Goal: Information Seeking & Learning: Learn about a topic

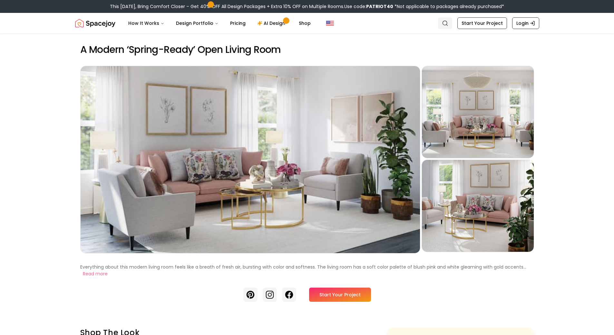
click at [448, 21] on icon "Global" at bounding box center [445, 23] width 6 height 6
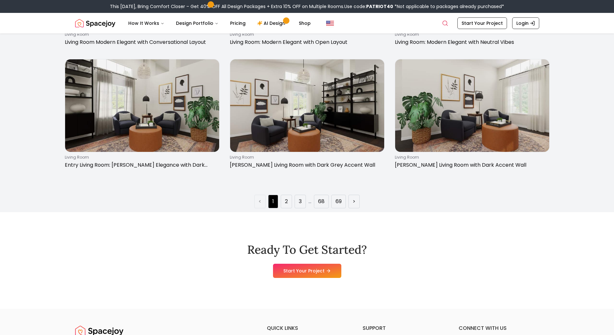
scroll to position [1192, 0]
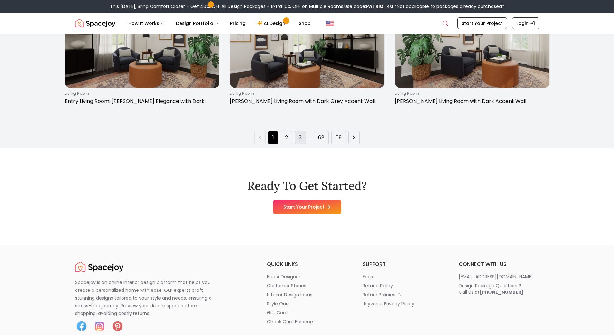
click at [302, 137] on li "3" at bounding box center [300, 138] width 11 height 14
click at [353, 139] on li ">" at bounding box center [353, 138] width 11 height 14
click at [303, 140] on li "3" at bounding box center [300, 138] width 11 height 14
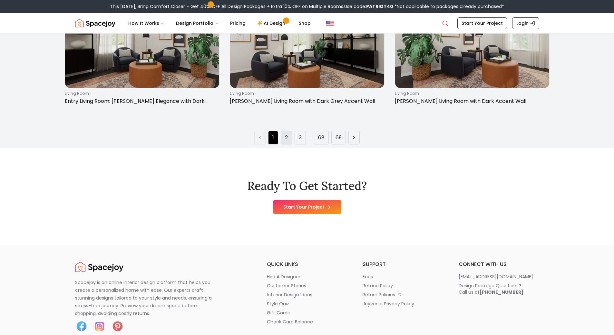
click at [289, 138] on li "2" at bounding box center [286, 138] width 11 height 14
click at [289, 137] on li "2" at bounding box center [286, 138] width 11 height 14
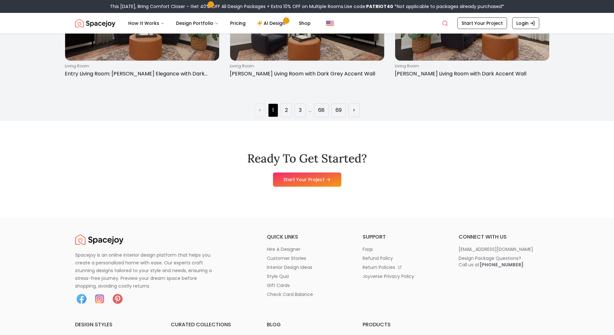
scroll to position [1257, 0]
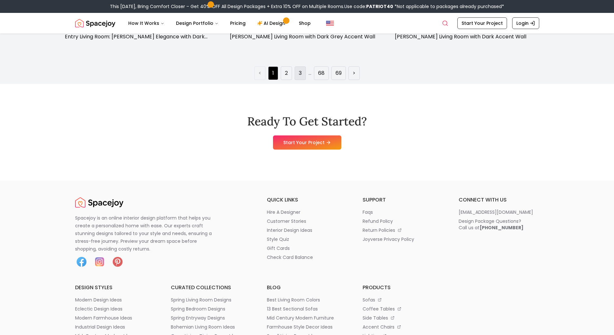
click at [297, 76] on li "3" at bounding box center [300, 73] width 11 height 14
click at [298, 74] on li "3" at bounding box center [300, 73] width 11 height 14
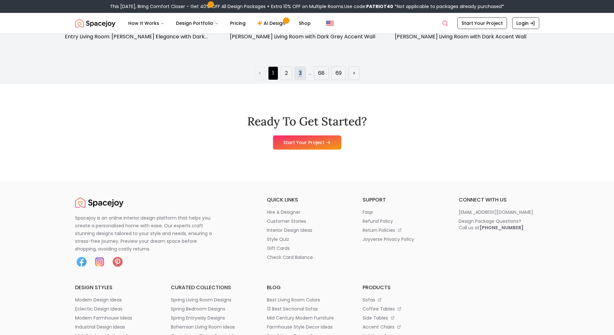
click at [298, 74] on li "3" at bounding box center [300, 73] width 11 height 14
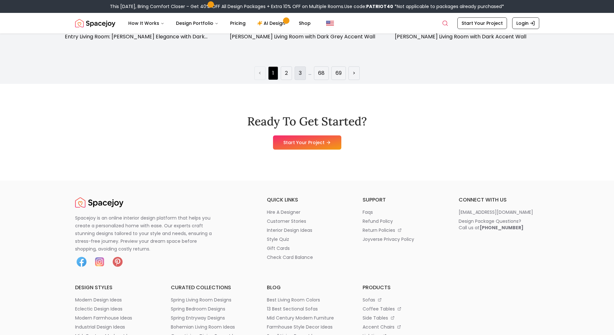
click at [299, 69] on link "3" at bounding box center [300, 73] width 3 height 8
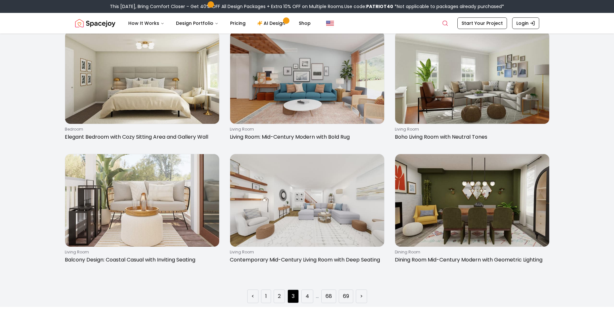
scroll to position [1128, 0]
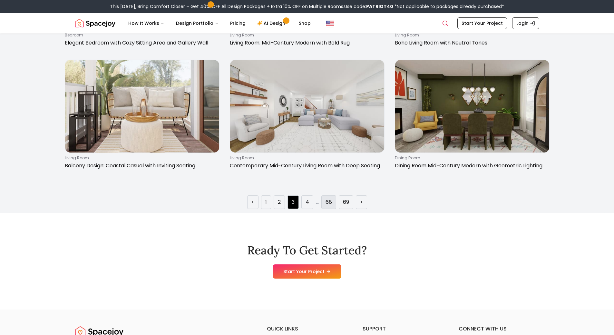
click at [326, 201] on link "68" at bounding box center [328, 202] width 6 height 8
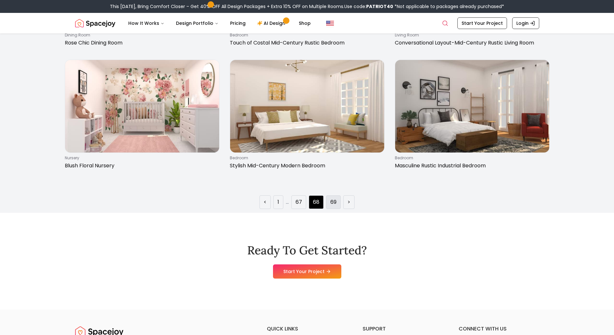
click at [335, 197] on li "69" at bounding box center [333, 202] width 15 height 14
click at [292, 197] on li "67" at bounding box center [298, 202] width 15 height 14
click at [296, 202] on link "67" at bounding box center [298, 202] width 6 height 8
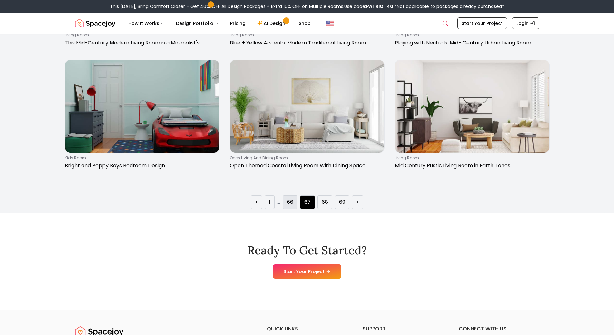
click at [294, 198] on li "66" at bounding box center [290, 202] width 15 height 14
click at [293, 208] on li "66" at bounding box center [290, 202] width 15 height 14
click at [295, 199] on li "66" at bounding box center [290, 202] width 15 height 14
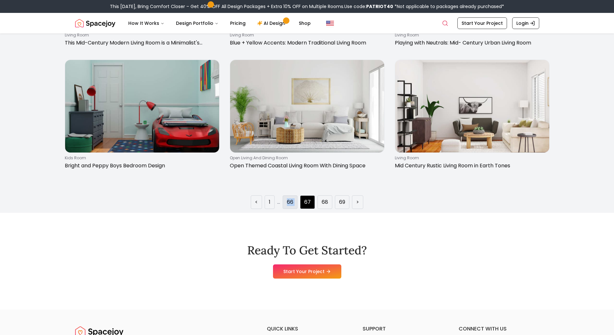
click at [295, 199] on li "66" at bounding box center [290, 202] width 15 height 14
click at [291, 197] on li "66" at bounding box center [290, 202] width 15 height 14
click at [293, 198] on li "66" at bounding box center [290, 202] width 15 height 14
click at [292, 202] on link "66" at bounding box center [290, 202] width 6 height 8
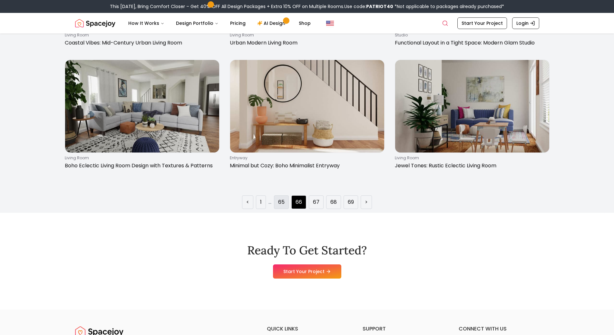
click at [286, 203] on li "65" at bounding box center [281, 202] width 15 height 14
click at [283, 207] on li "65" at bounding box center [281, 202] width 15 height 14
click at [282, 200] on link "65" at bounding box center [281, 202] width 6 height 8
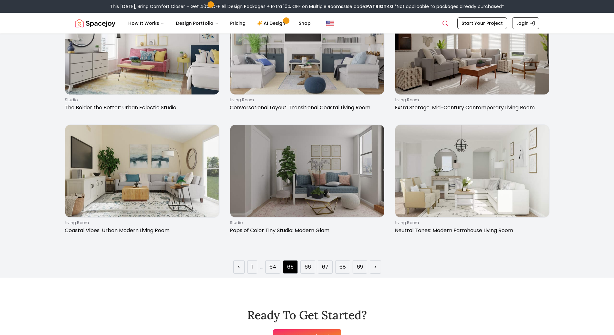
scroll to position [1063, 0]
click at [279, 268] on li "64" at bounding box center [272, 267] width 15 height 14
click at [269, 267] on li "64" at bounding box center [272, 267] width 15 height 14
click at [273, 264] on link "64" at bounding box center [272, 267] width 7 height 8
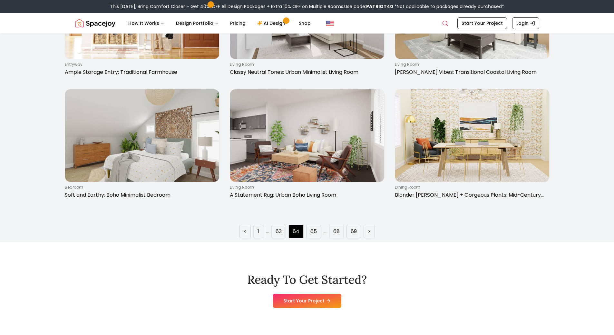
scroll to position [1128, 0]
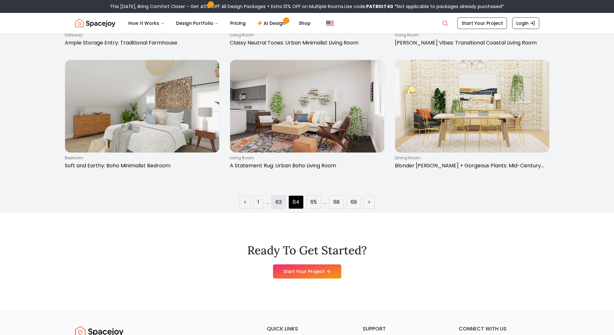
click at [271, 198] on li "63" at bounding box center [278, 202] width 15 height 14
click at [282, 199] on li "63" at bounding box center [278, 202] width 15 height 14
click at [279, 205] on link "63" at bounding box center [279, 202] width 6 height 8
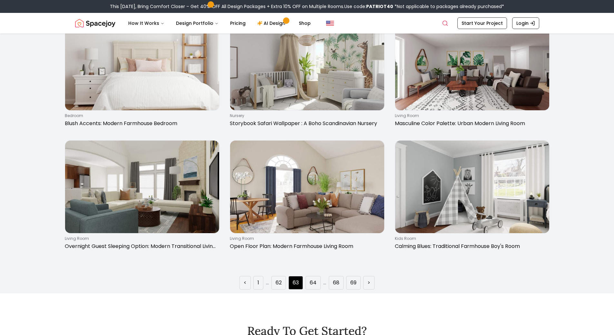
scroll to position [1063, 0]
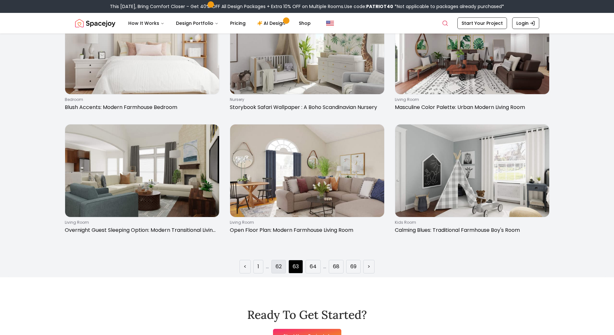
click at [280, 267] on link "62" at bounding box center [279, 267] width 6 height 8
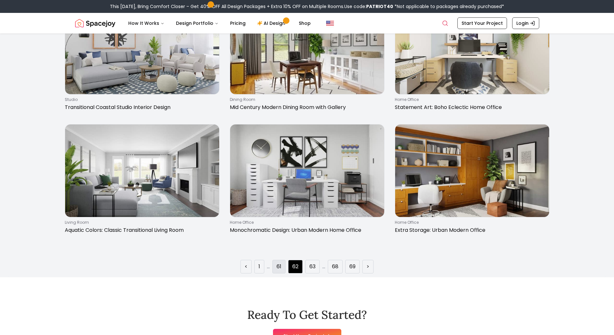
click at [282, 266] on li "61" at bounding box center [278, 267] width 13 height 14
click at [283, 265] on li "61" at bounding box center [278, 267] width 13 height 14
click at [279, 265] on link "61" at bounding box center [278, 267] width 5 height 8
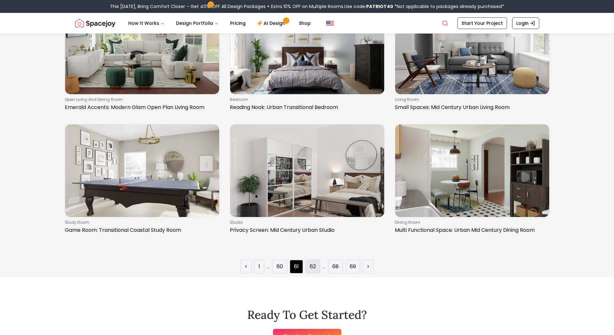
click at [315, 267] on link "62" at bounding box center [313, 267] width 6 height 8
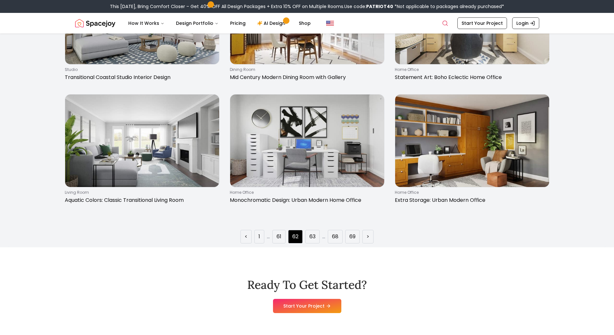
scroll to position [1096, 0]
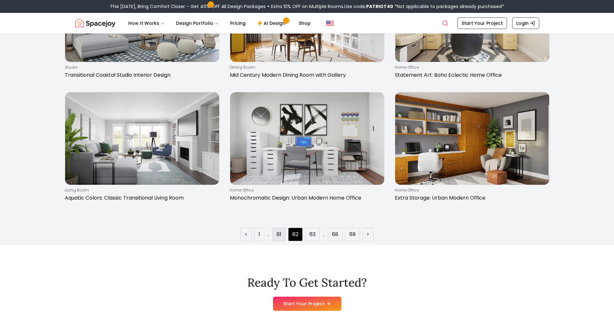
click at [278, 236] on link "61" at bounding box center [278, 234] width 5 height 8
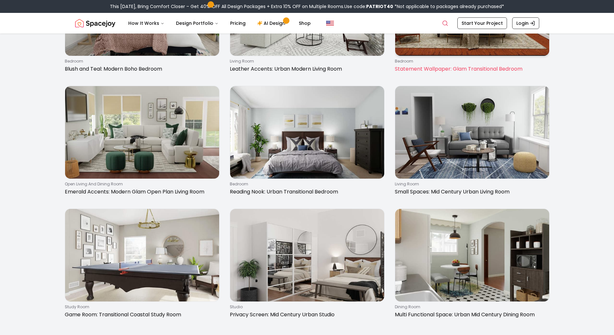
scroll to position [1019, 0]
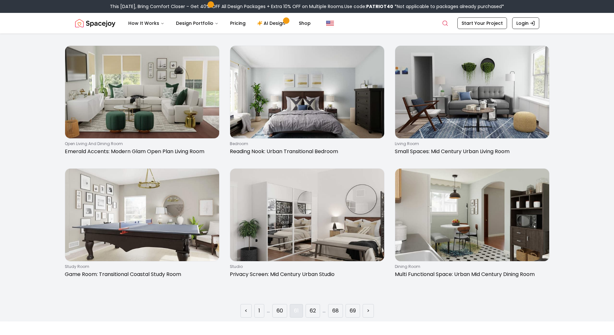
click at [295, 305] on li "61" at bounding box center [296, 311] width 13 height 14
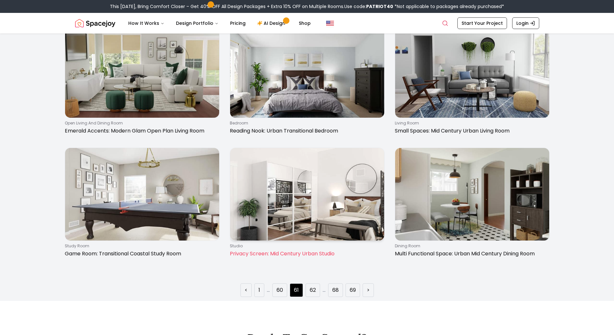
scroll to position [1051, 0]
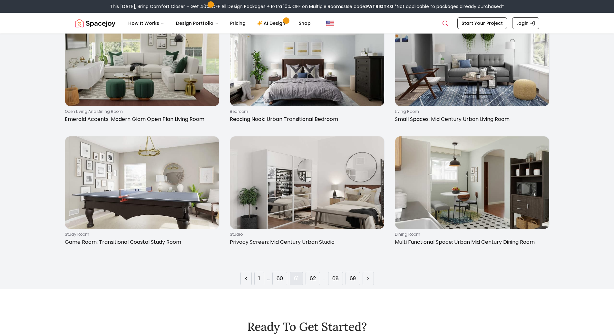
click at [295, 280] on link "61" at bounding box center [296, 279] width 5 height 8
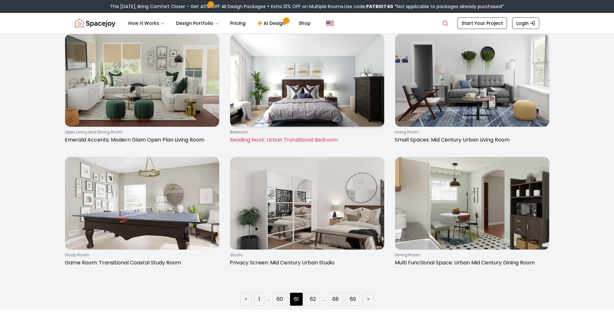
scroll to position [1096, 0]
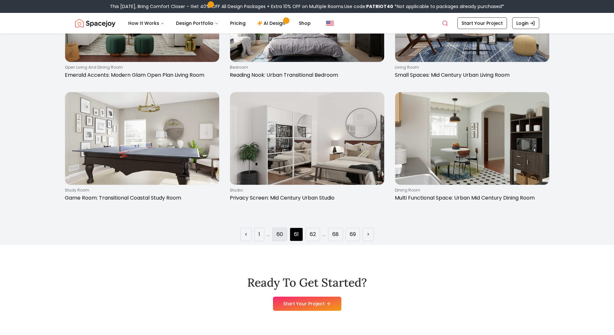
click at [280, 236] on link "60" at bounding box center [279, 234] width 6 height 8
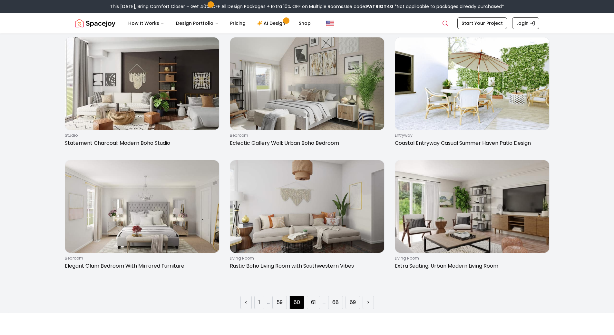
scroll to position [1031, 0]
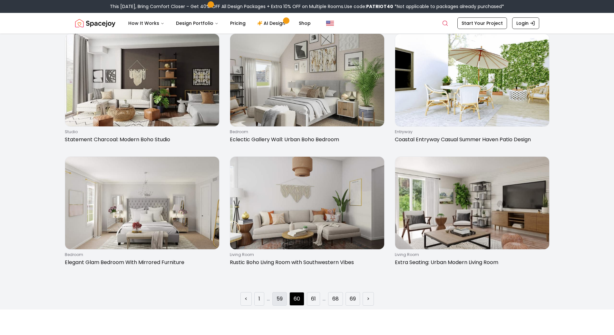
click at [283, 296] on li "59" at bounding box center [279, 299] width 15 height 14
click at [286, 295] on li "59" at bounding box center [279, 299] width 15 height 14
click at [285, 295] on li "59" at bounding box center [279, 299] width 15 height 14
click at [280, 295] on link "59" at bounding box center [279, 299] width 6 height 8
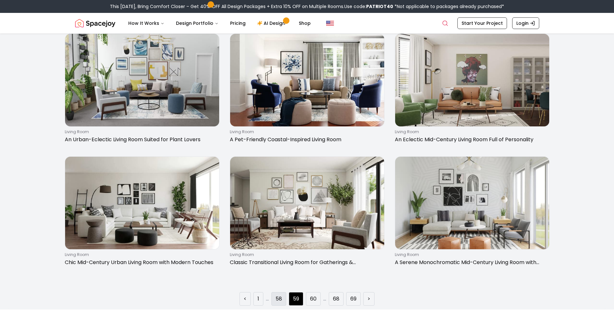
click at [278, 295] on link "58" at bounding box center [279, 299] width 6 height 8
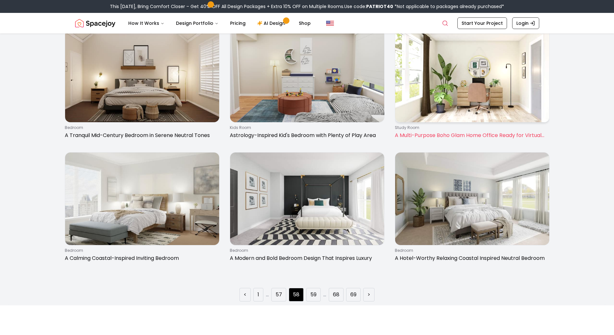
scroll to position [1096, 0]
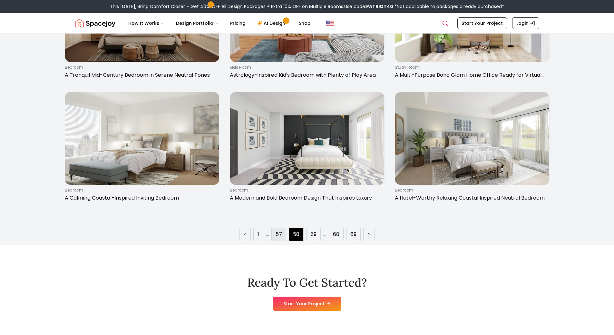
click at [280, 238] on li "57" at bounding box center [278, 234] width 15 height 14
click at [277, 235] on link "57" at bounding box center [279, 234] width 6 height 8
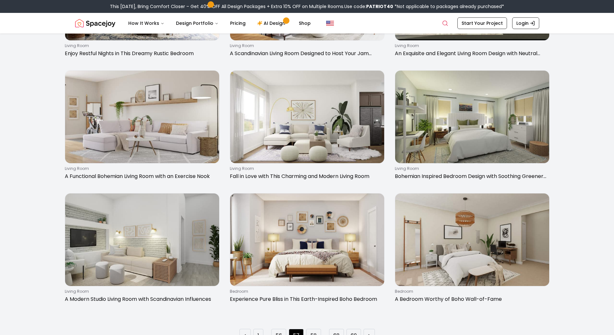
scroll to position [1031, 0]
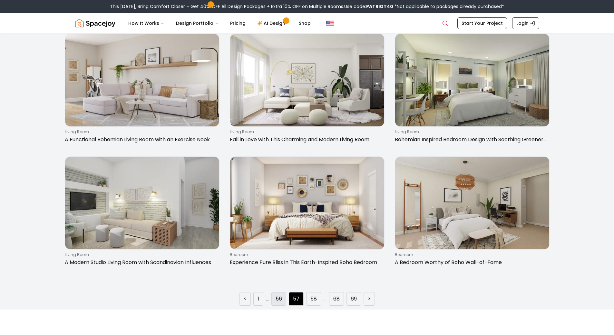
click at [276, 296] on link "56" at bounding box center [279, 299] width 6 height 8
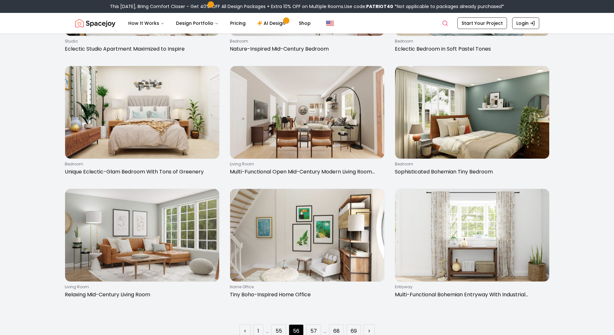
scroll to position [1096, 0]
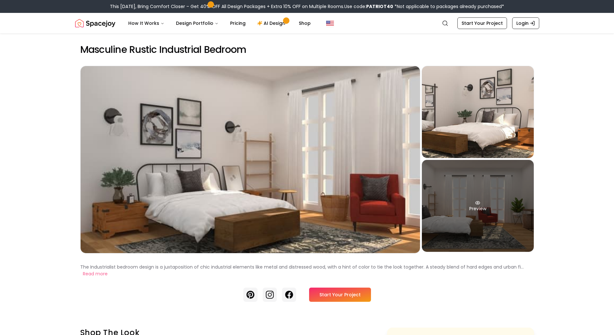
click at [449, 196] on div "Preview" at bounding box center [478, 206] width 112 height 92
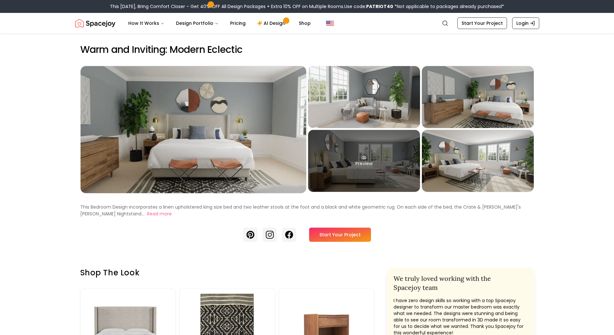
click at [373, 160] on div "Preview" at bounding box center [364, 161] width 112 height 62
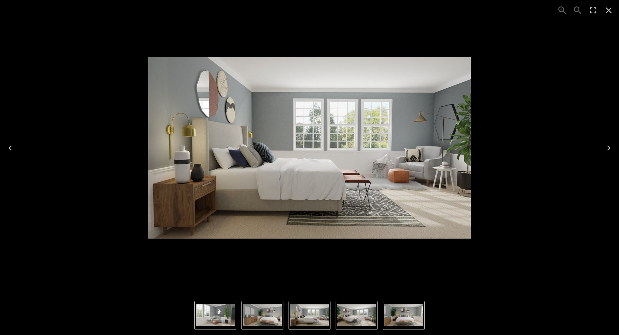
click at [614, 134] on div "4 of 5" at bounding box center [309, 147] width 619 height 295
click at [602, 115] on div "4 of 5" at bounding box center [309, 147] width 608 height 285
click at [607, 11] on icon "Close" at bounding box center [608, 10] width 10 height 10
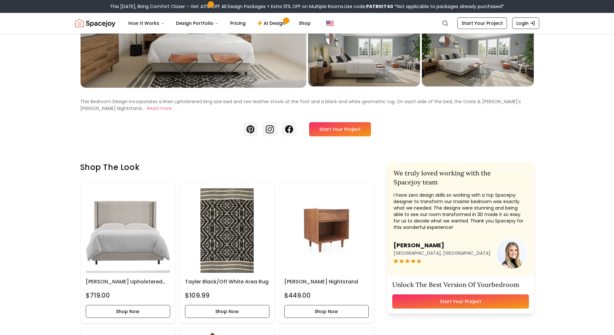
scroll to position [129, 0]
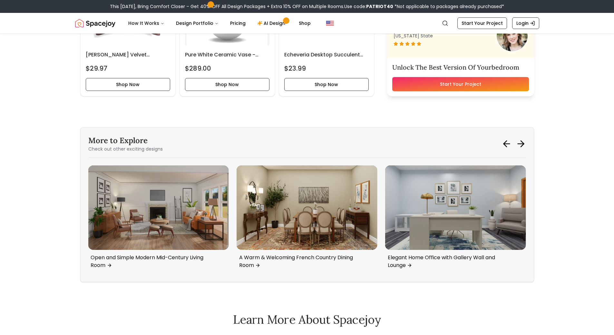
scroll to position [2223, 0]
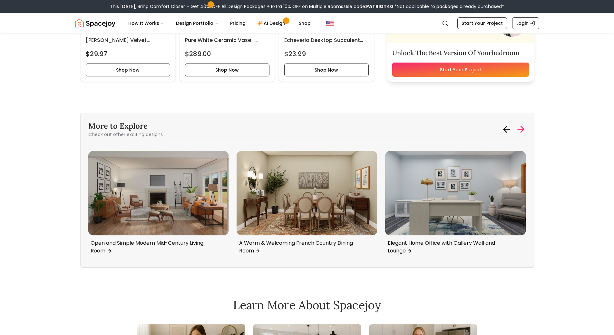
drag, startPoint x: 516, startPoint y: 134, endPoint x: 518, endPoint y: 129, distance: 5.2
click at [517, 130] on icon at bounding box center [521, 129] width 10 height 10
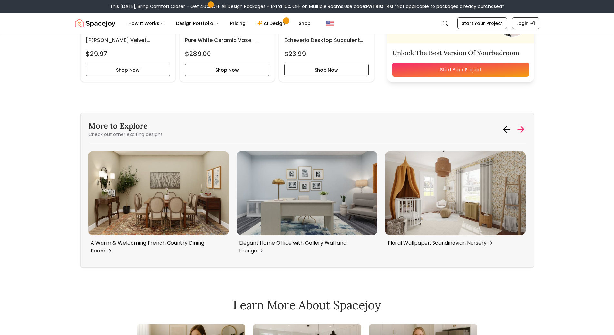
click at [518, 129] on icon at bounding box center [521, 129] width 6 height 0
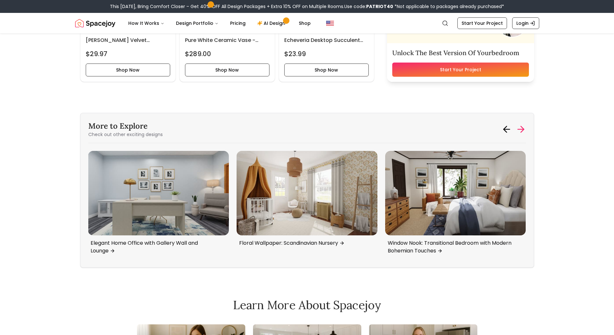
click at [518, 129] on icon at bounding box center [521, 129] width 6 height 0
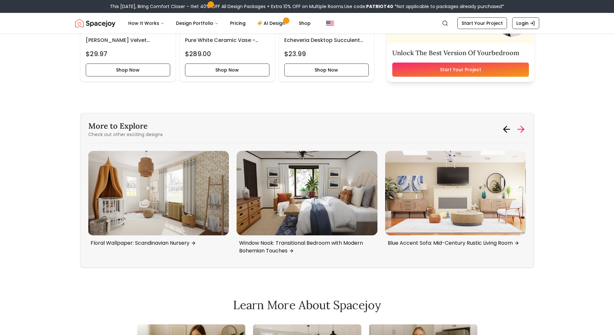
click at [518, 129] on icon at bounding box center [521, 129] width 6 height 0
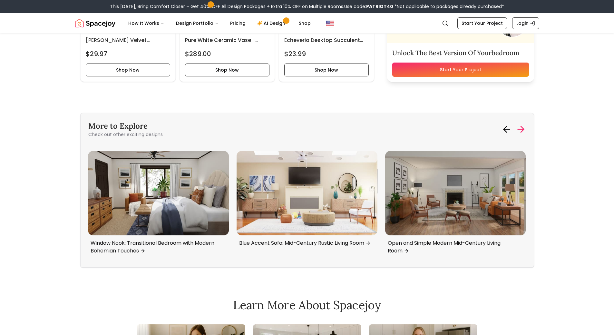
click at [518, 129] on icon at bounding box center [521, 129] width 6 height 0
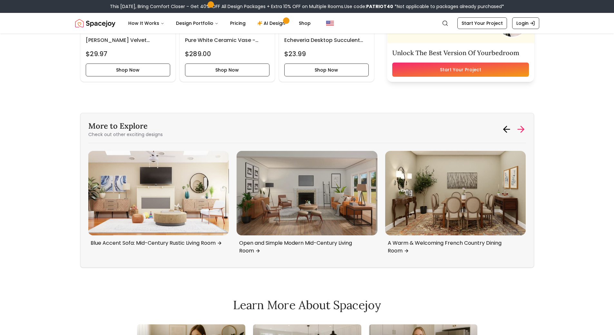
click at [518, 129] on icon at bounding box center [521, 129] width 6 height 0
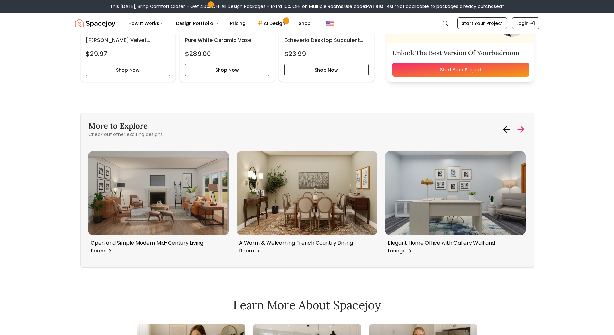
click at [518, 129] on icon at bounding box center [521, 129] width 6 height 0
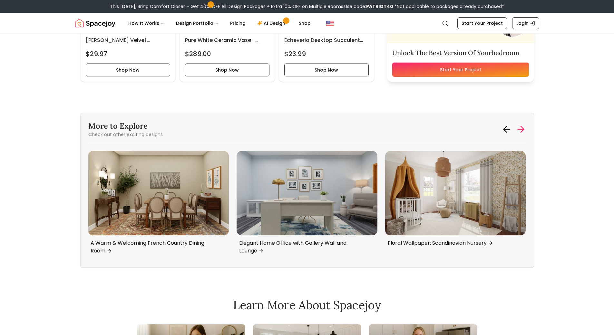
click at [518, 129] on icon at bounding box center [521, 129] width 6 height 0
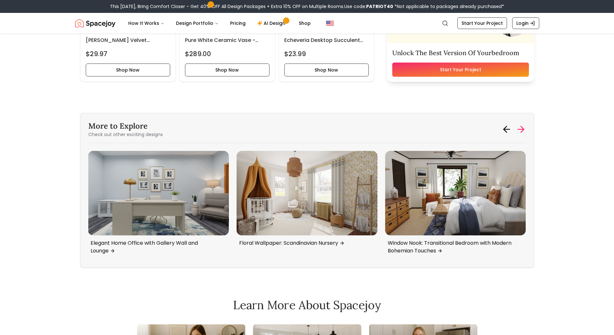
click at [518, 129] on icon at bounding box center [521, 129] width 6 height 0
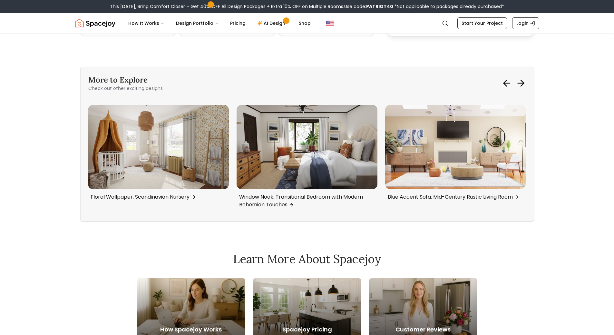
scroll to position [2352, 0]
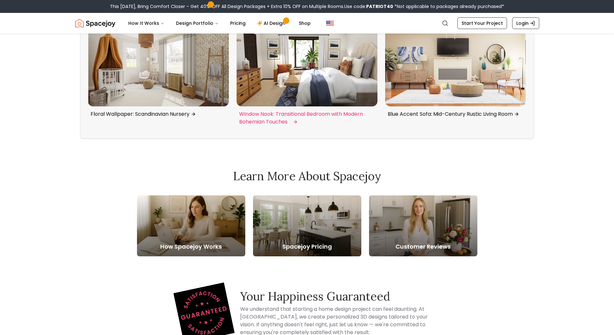
click at [316, 70] on img "1 / 6" at bounding box center [307, 64] width 141 height 84
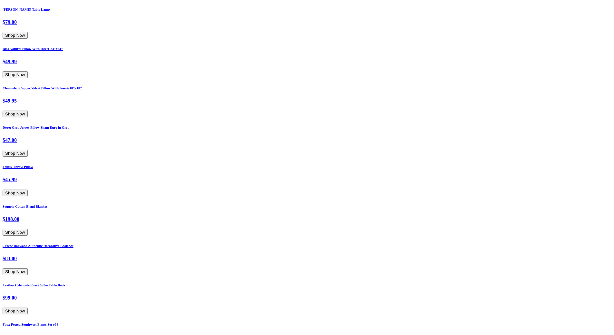
scroll to position [2215, 0]
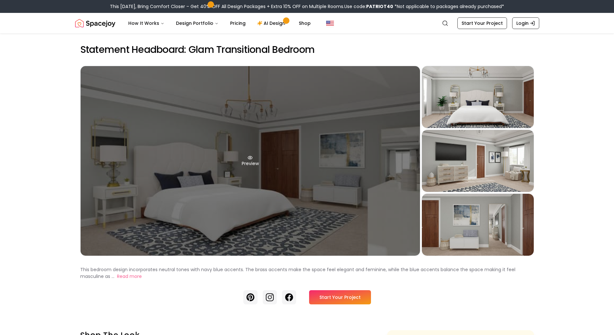
click at [313, 149] on div "Preview" at bounding box center [250, 160] width 339 height 189
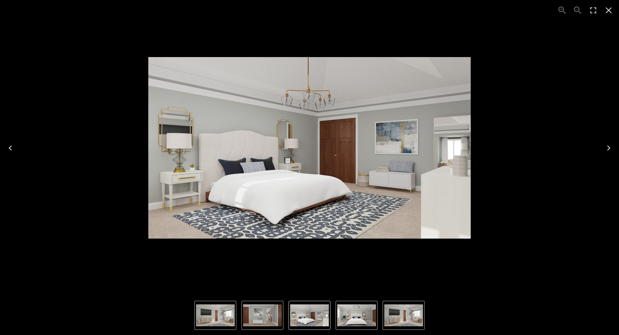
drag, startPoint x: 315, startPoint y: 162, endPoint x: 313, endPoint y: 96, distance: 65.8
click at [313, 96] on img "1 of 4" at bounding box center [309, 147] width 322 height 181
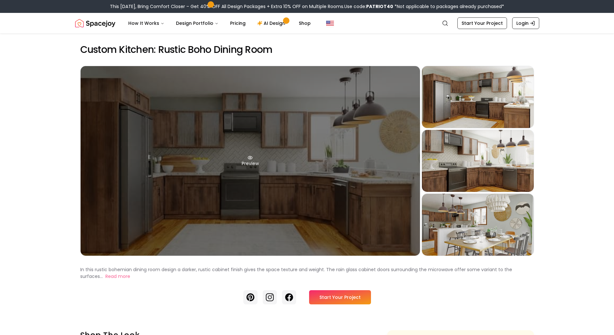
click at [347, 104] on div "Preview" at bounding box center [250, 160] width 339 height 189
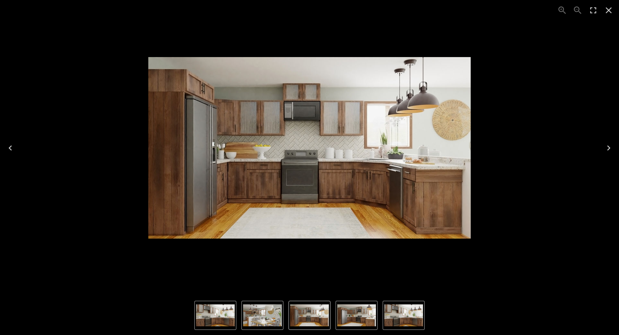
click at [529, 106] on div "1 of 4" at bounding box center [309, 147] width 608 height 285
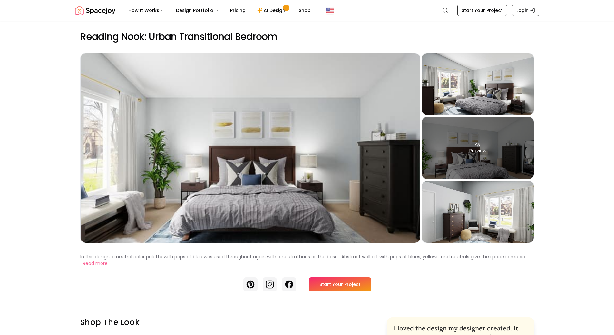
scroll to position [32, 0]
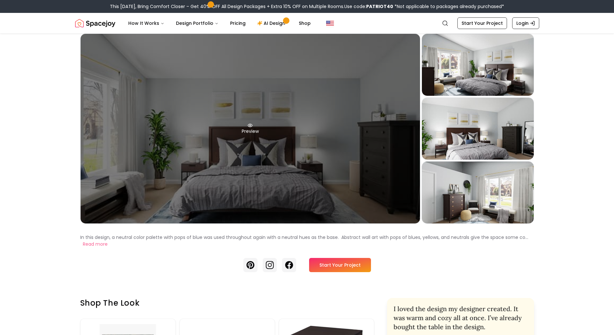
click at [343, 180] on div "Preview" at bounding box center [250, 128] width 339 height 189
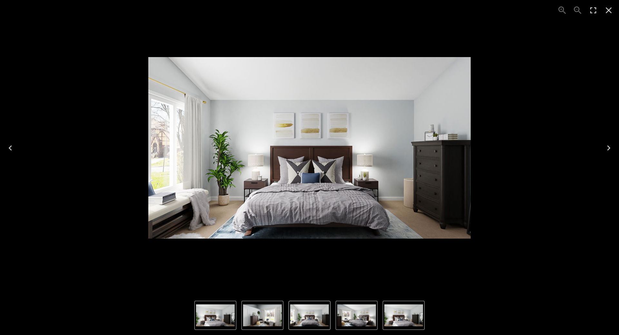
click at [611, 145] on icon "Next" at bounding box center [608, 148] width 10 height 10
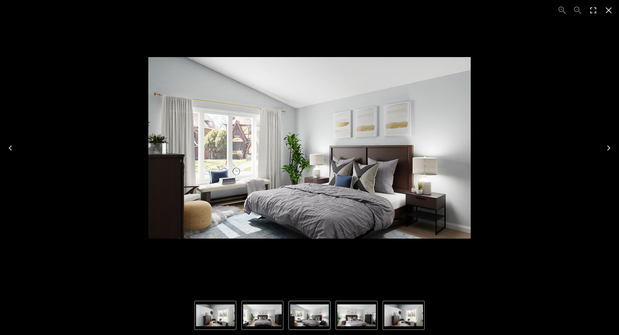
click at [611, 145] on icon "Next" at bounding box center [608, 148] width 10 height 10
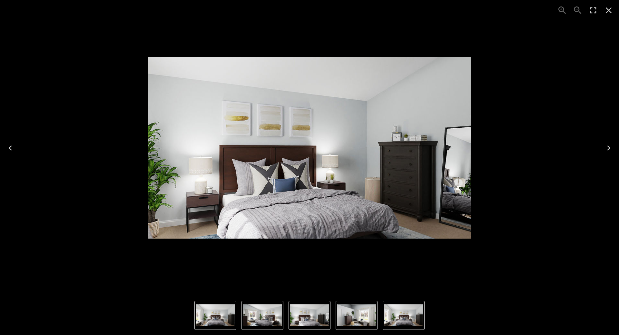
click at [579, 105] on div "3 of 4" at bounding box center [309, 147] width 608 height 285
click at [614, 12] on button "Close" at bounding box center [608, 10] width 15 height 15
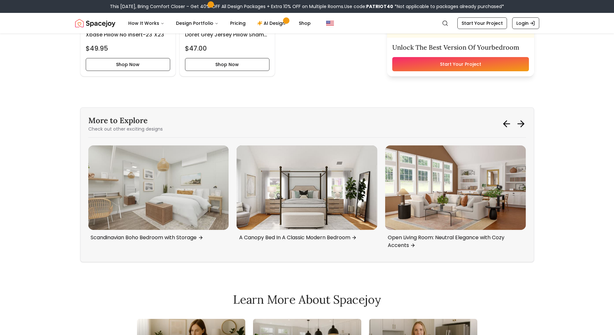
scroll to position [2140, 0]
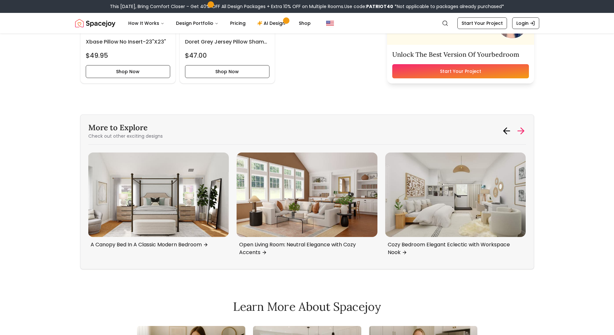
click at [521, 130] on icon at bounding box center [521, 131] width 10 height 10
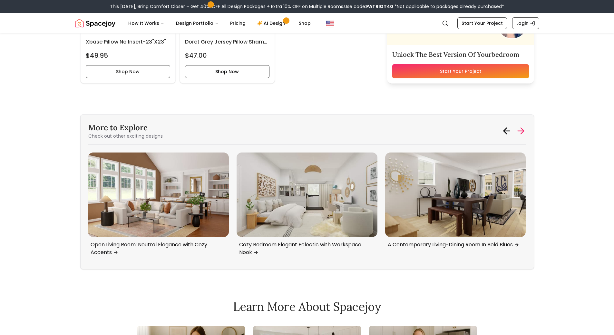
click at [521, 130] on icon at bounding box center [521, 131] width 10 height 10
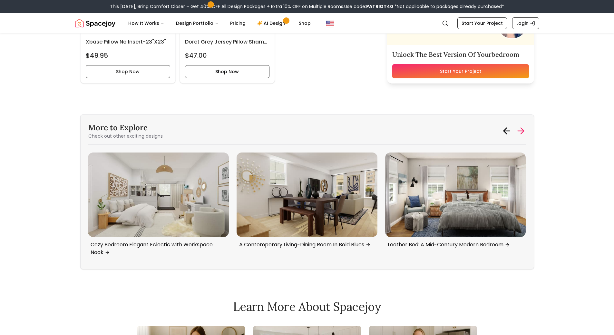
click at [521, 130] on icon at bounding box center [521, 131] width 10 height 10
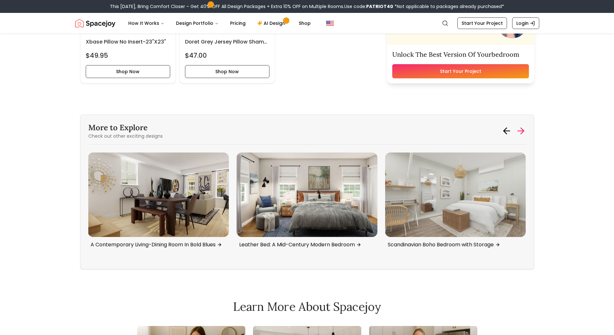
click at [521, 130] on icon at bounding box center [521, 131] width 10 height 10
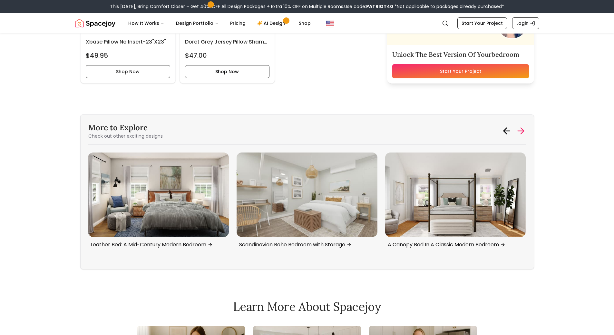
click at [521, 130] on icon at bounding box center [521, 131] width 10 height 10
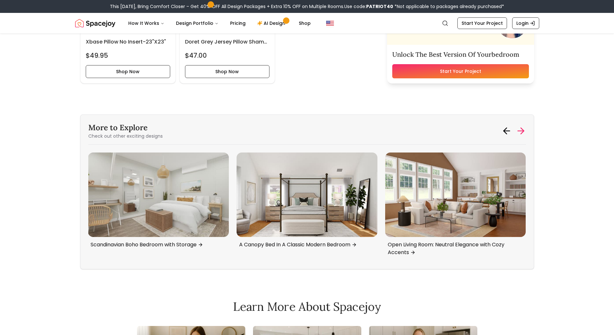
click at [521, 130] on icon at bounding box center [521, 131] width 10 height 10
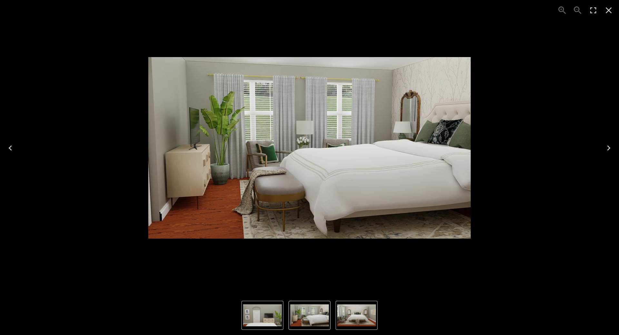
click at [558, 61] on div "3 of 3" at bounding box center [309, 147] width 608 height 285
drag, startPoint x: 609, startPoint y: 11, endPoint x: 502, endPoint y: 22, distance: 107.2
click at [608, 11] on icon "Close" at bounding box center [608, 10] width 10 height 10
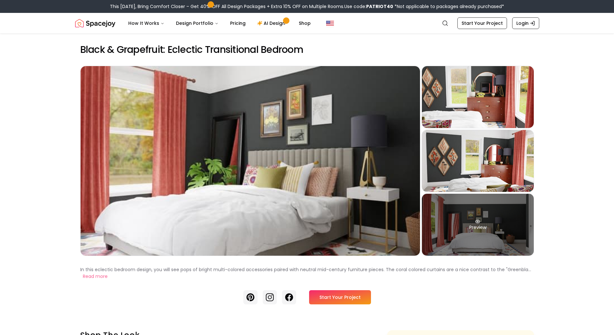
click at [487, 226] on div "Preview" at bounding box center [478, 225] width 112 height 62
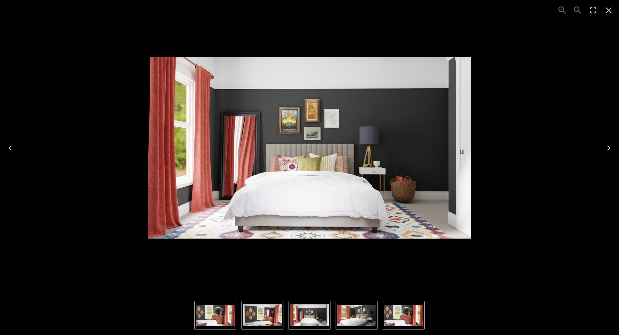
click at [525, 145] on div "4 of 4" at bounding box center [309, 147] width 608 height 285
click at [607, 10] on icon "Close" at bounding box center [608, 10] width 6 height 6
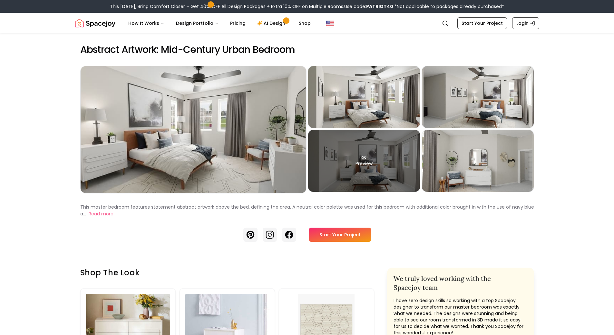
click at [377, 163] on div "Preview" at bounding box center [364, 161] width 112 height 62
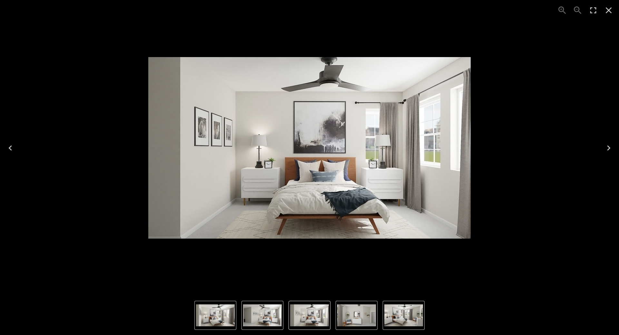
click at [608, 14] on icon "Close" at bounding box center [608, 10] width 10 height 10
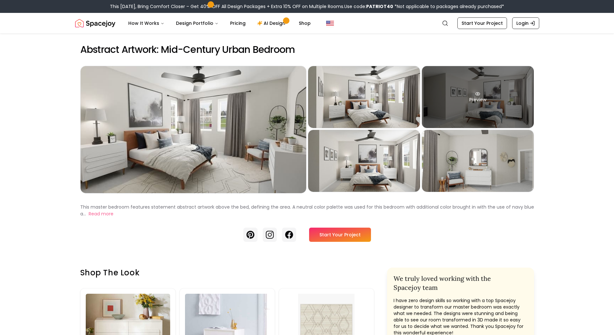
click at [478, 117] on div "Preview" at bounding box center [478, 97] width 112 height 62
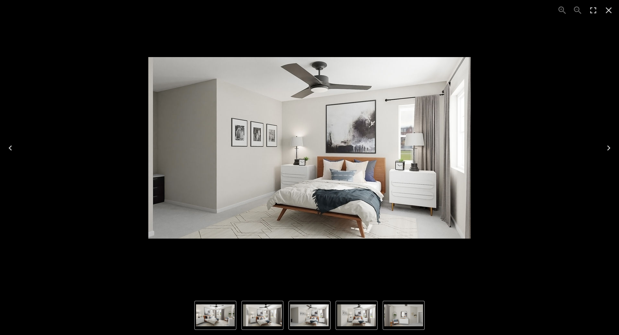
click at [597, 44] on div "3 of 5" at bounding box center [309, 147] width 608 height 285
click at [590, 28] on div "3 of 5" at bounding box center [309, 147] width 608 height 285
click at [614, 12] on button "Close" at bounding box center [608, 10] width 15 height 15
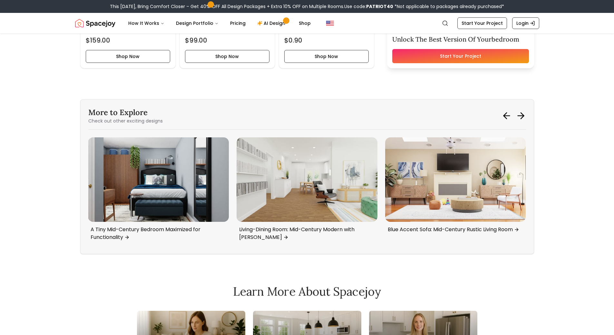
scroll to position [1797, 0]
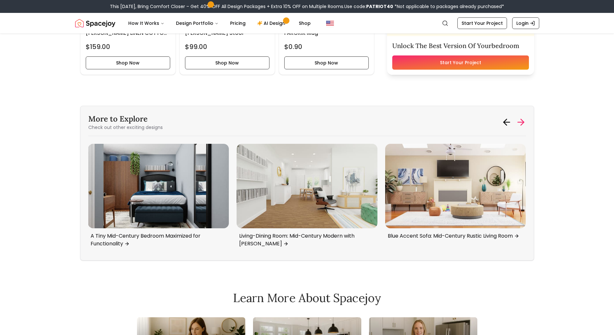
click at [525, 124] on icon at bounding box center [521, 122] width 10 height 10
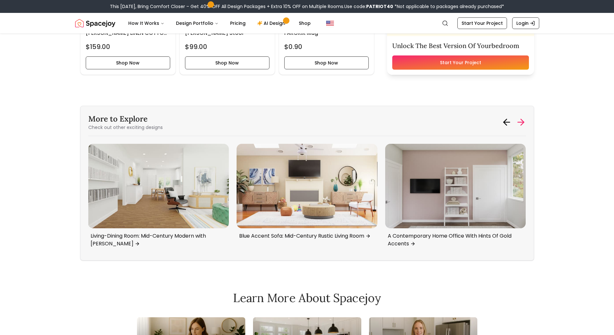
click at [524, 120] on icon at bounding box center [521, 122] width 10 height 10
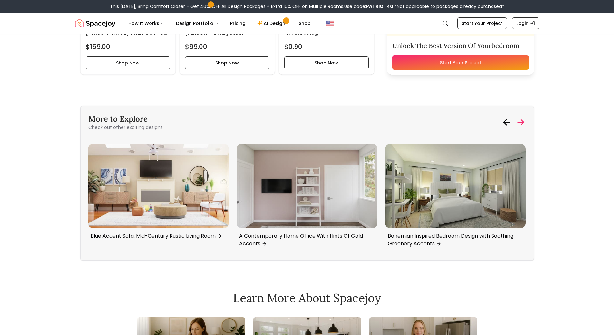
click at [524, 120] on icon at bounding box center [521, 122] width 10 height 10
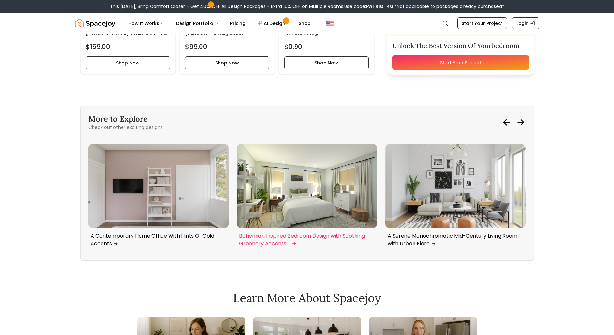
click at [324, 183] on img "3 / 6" at bounding box center [307, 186] width 141 height 84
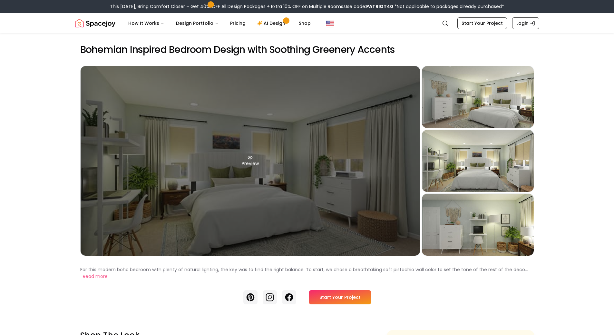
click at [329, 167] on div "Preview" at bounding box center [250, 160] width 339 height 189
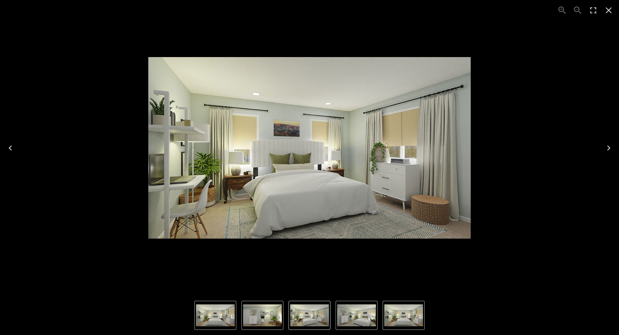
drag, startPoint x: 340, startPoint y: 163, endPoint x: 381, endPoint y: 102, distance: 73.8
click at [381, 102] on img "1 of 4" at bounding box center [309, 147] width 322 height 181
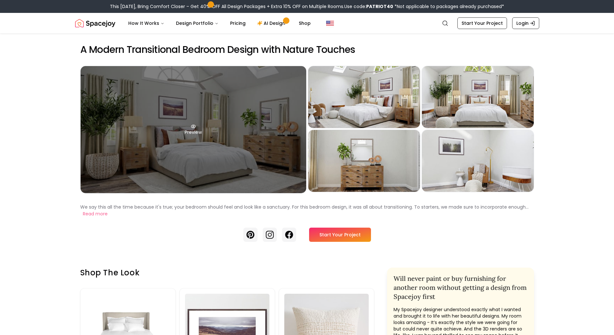
click at [229, 134] on div "Preview" at bounding box center [194, 129] width 226 height 127
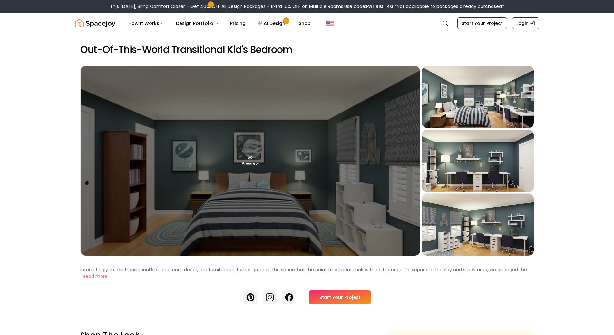
click at [310, 187] on div "Preview" at bounding box center [250, 160] width 339 height 189
